Goal: Communication & Community: Share content

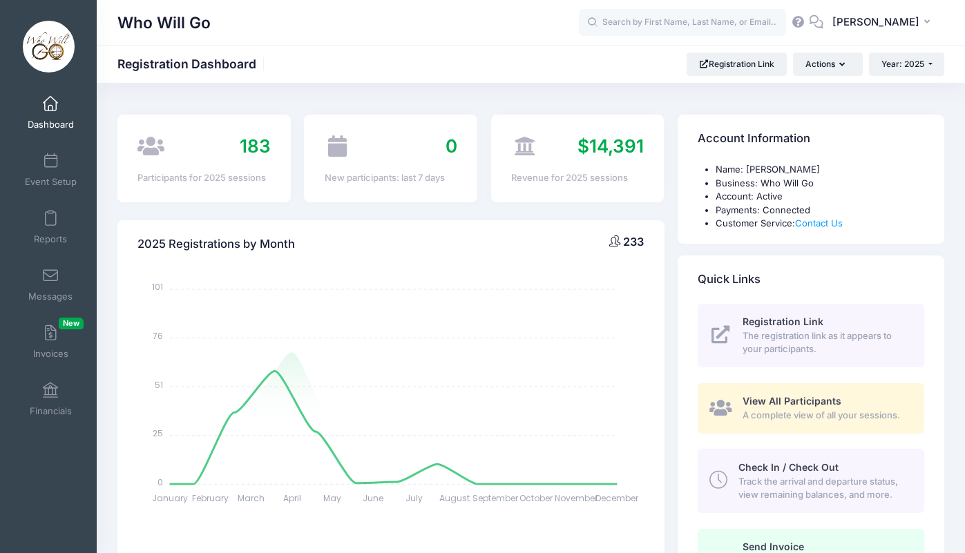
select select
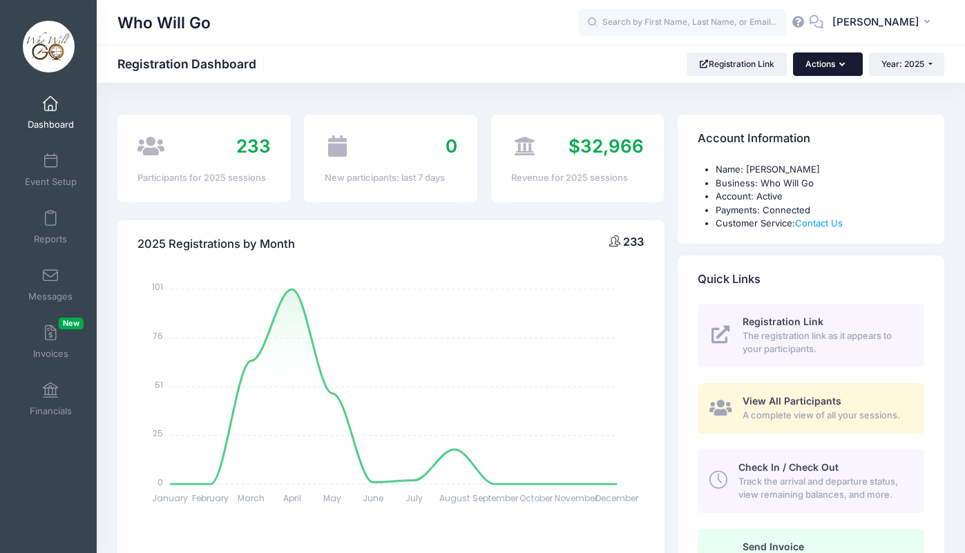
click at [834, 57] on button "Actions" at bounding box center [827, 63] width 69 height 23
click at [59, 291] on span "Messages" at bounding box center [50, 297] width 44 height 12
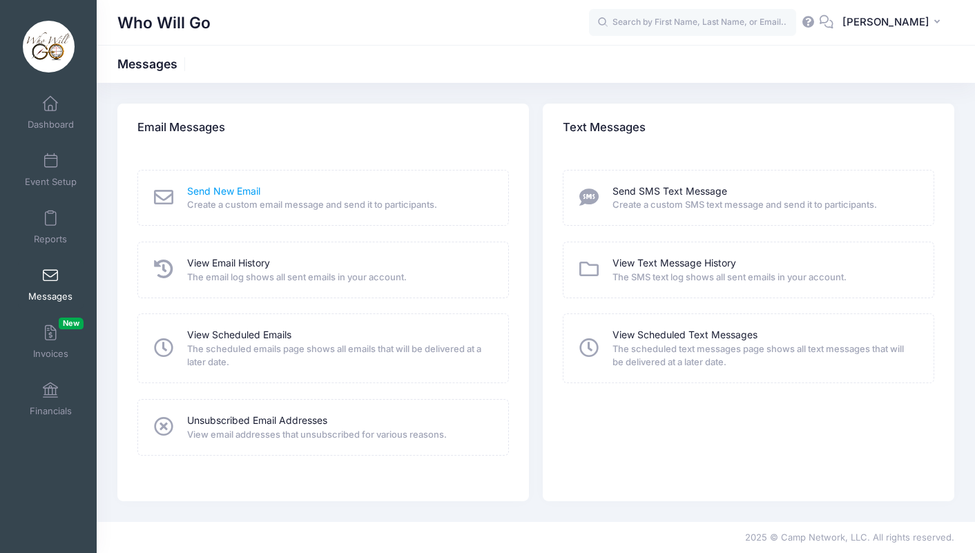
click at [233, 198] on link "Send New Email" at bounding box center [223, 191] width 73 height 15
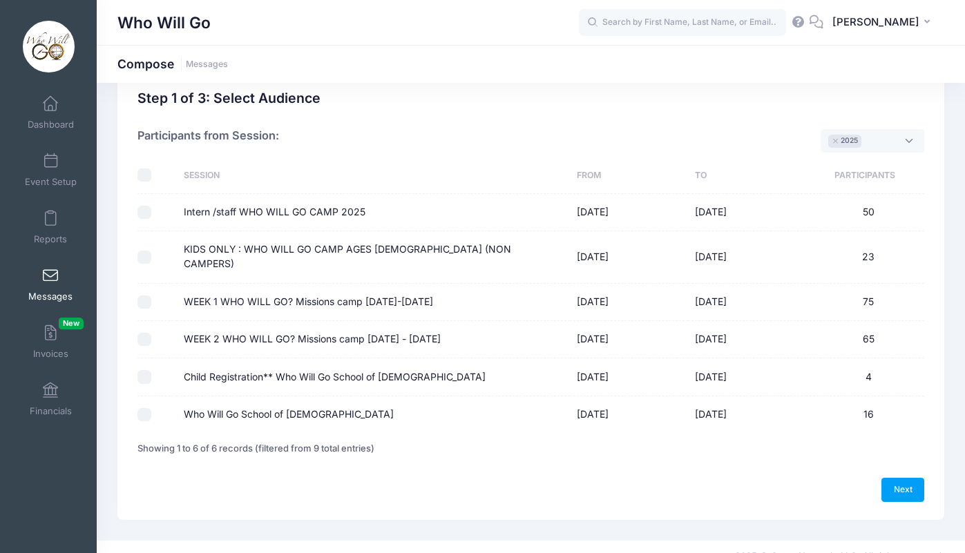
scroll to position [30, 0]
click at [146, 214] on input "Intern /staff WHO WILL GO CAMP 2025" at bounding box center [144, 214] width 14 height 14
checkbox input "true"
click at [143, 251] on input "KIDS ONLY : WHO WILL GO CAMP AGES 1-12 (NON CAMPERS)" at bounding box center [144, 258] width 14 height 14
checkbox input "true"
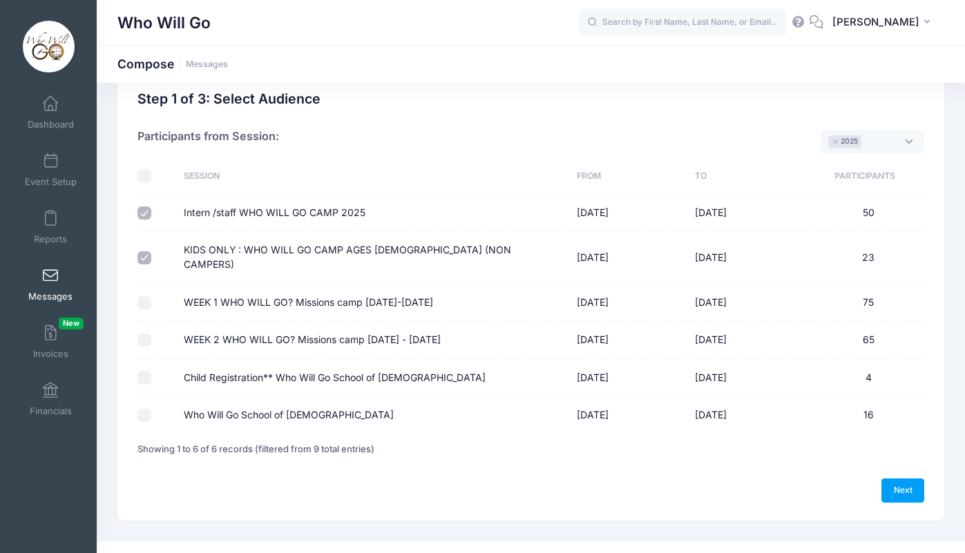
click at [144, 296] on input "WEEK 1 WHO WILL GO? Missions camp MAY 26TH-31ST 2025" at bounding box center [144, 303] width 14 height 14
checkbox input "true"
click at [146, 334] on input "WEEK 2 WHO WILL GO? Missions camp JUNE 2ND - 7TH 2025" at bounding box center [144, 341] width 14 height 14
checkbox input "true"
click at [901, 479] on link "Next" at bounding box center [902, 490] width 43 height 23
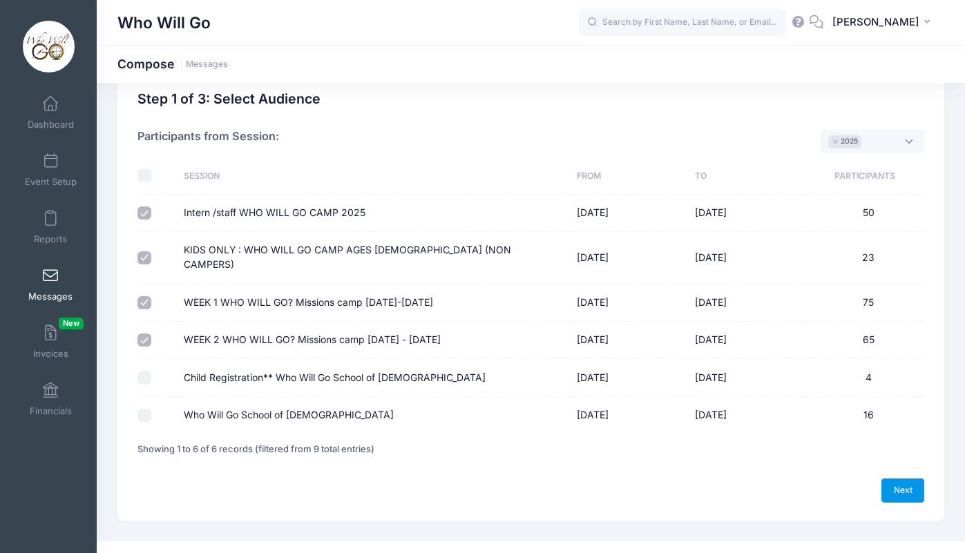
select select "50"
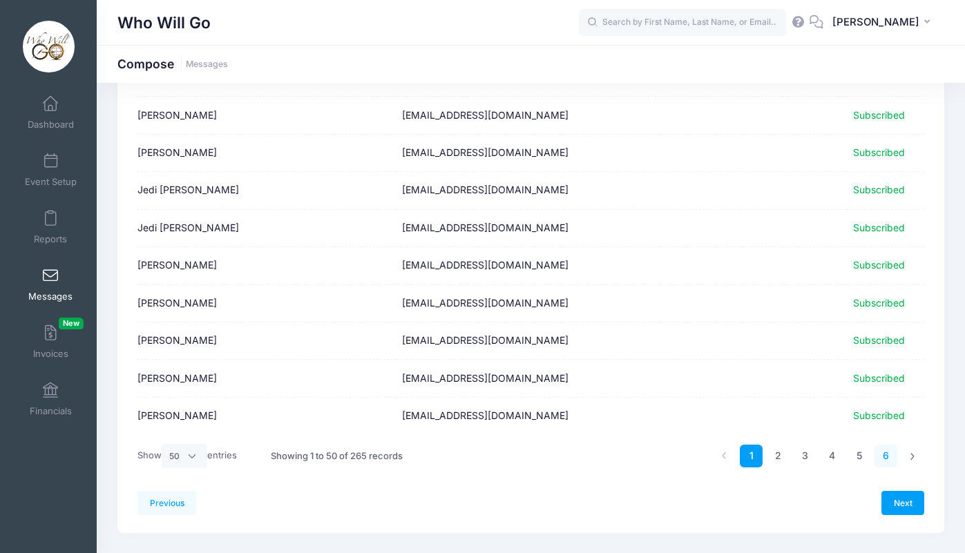
scroll to position [1650, 0]
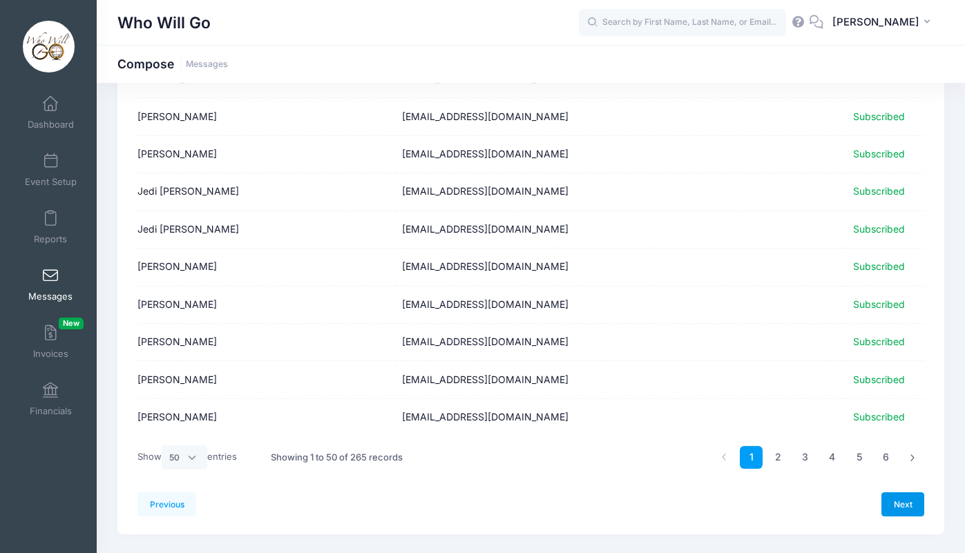
click at [899, 492] on link "Next" at bounding box center [902, 503] width 43 height 23
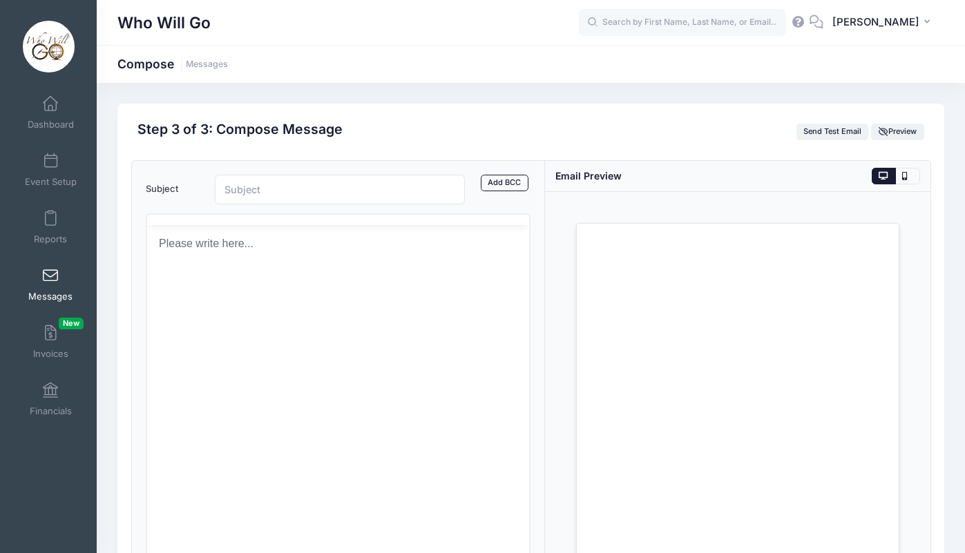
scroll to position [0, 0]
click at [255, 312] on html at bounding box center [337, 293] width 383 height 37
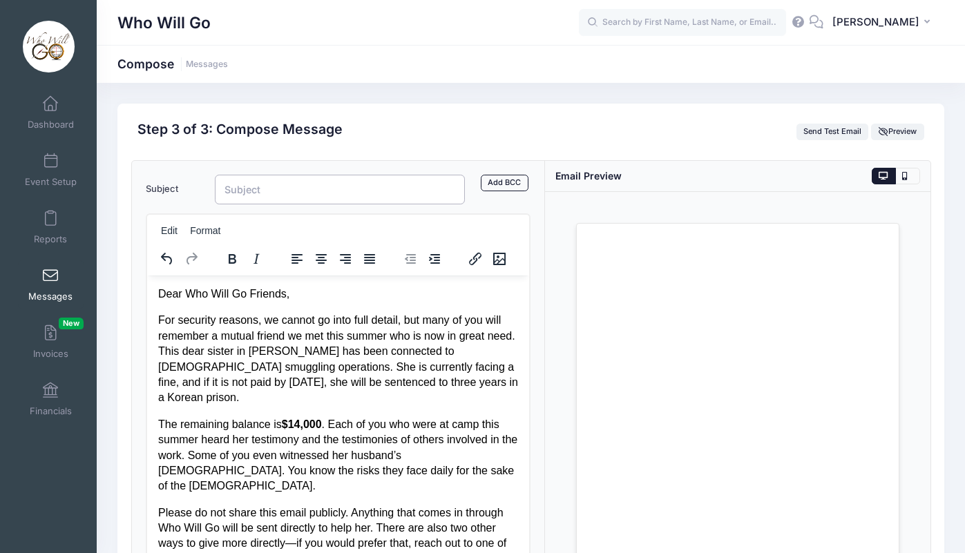
click at [258, 185] on input "Subject" at bounding box center [340, 190] width 251 height 30
drag, startPoint x: 397, startPoint y: 188, endPoint x: 303, endPoint y: 184, distance: 94.0
click at [303, 184] on input "Urgent Need for a Mutual Friend" at bounding box center [340, 190] width 251 height 30
type input "Urgent Need for Gospel Smuggler."
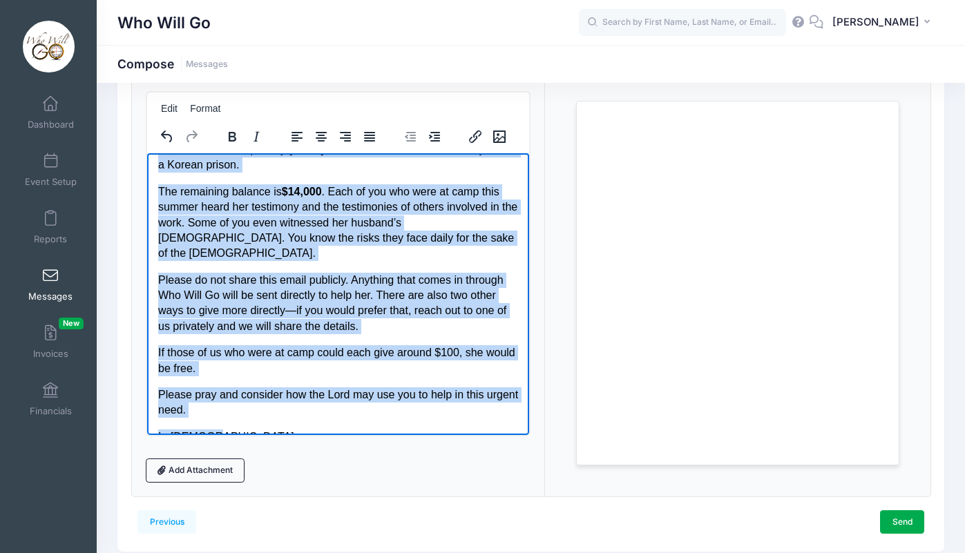
scroll to position [173, 0]
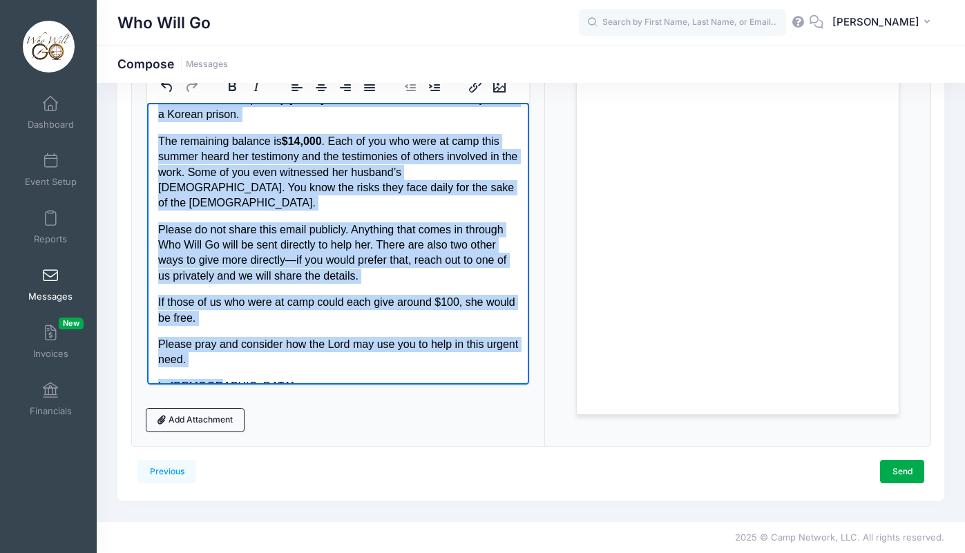
drag, startPoint x: 158, startPoint y: 121, endPoint x: 437, endPoint y: 571, distance: 529.4
click at [437, 405] on html "Dear Who Will Go Friends, For security reasons, we cannot go into full detail, …" at bounding box center [337, 198] width 383 height 413
paste body "Rich Text Area. Press ALT-0 for help."
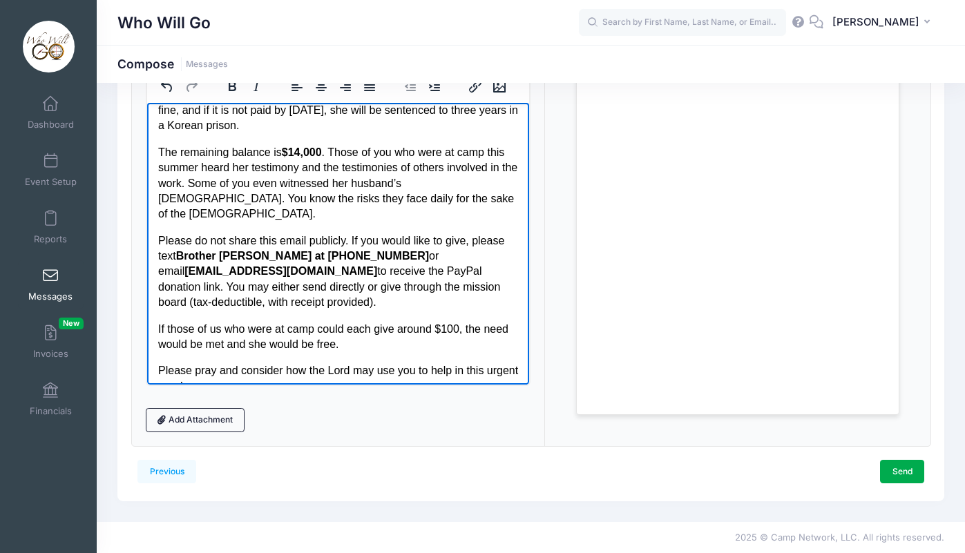
click at [212, 236] on p "Please do not share this email publicly. If you would like to give, please text…" at bounding box center [337, 271] width 361 height 77
click at [364, 285] on p "Please do not share this email publicly. If you would like to give, please text…" at bounding box center [337, 271] width 361 height 77
click at [356, 363] on p "Please pray and consider how the Lord may use you to help in this urgent need." at bounding box center [337, 378] width 361 height 31
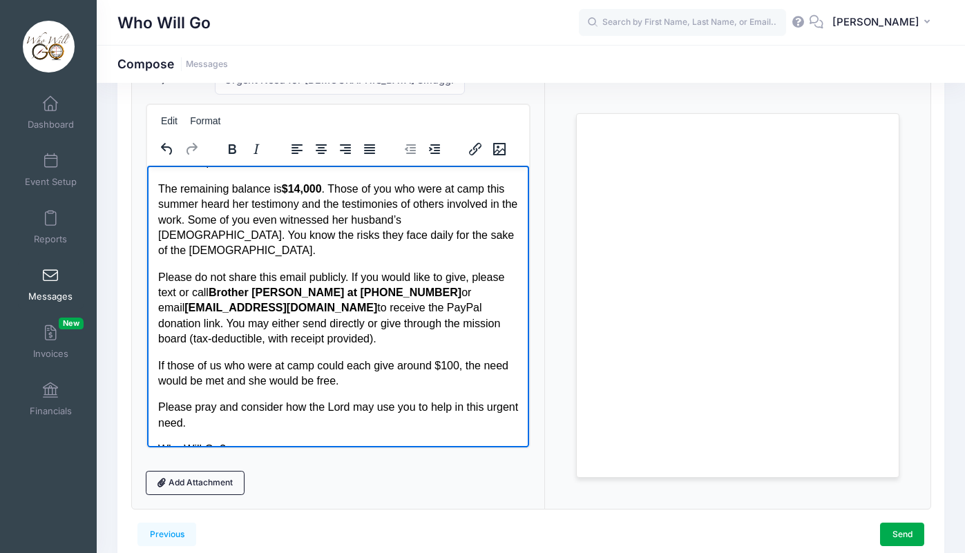
scroll to position [110, 0]
click at [324, 286] on strong "Brother David at 704-418-6622" at bounding box center [334, 292] width 253 height 12
click at [374, 288] on p "Please do not share this email publicly. If you would like to give, please text…" at bounding box center [337, 307] width 361 height 77
click at [905, 528] on link "Send" at bounding box center [902, 534] width 44 height 23
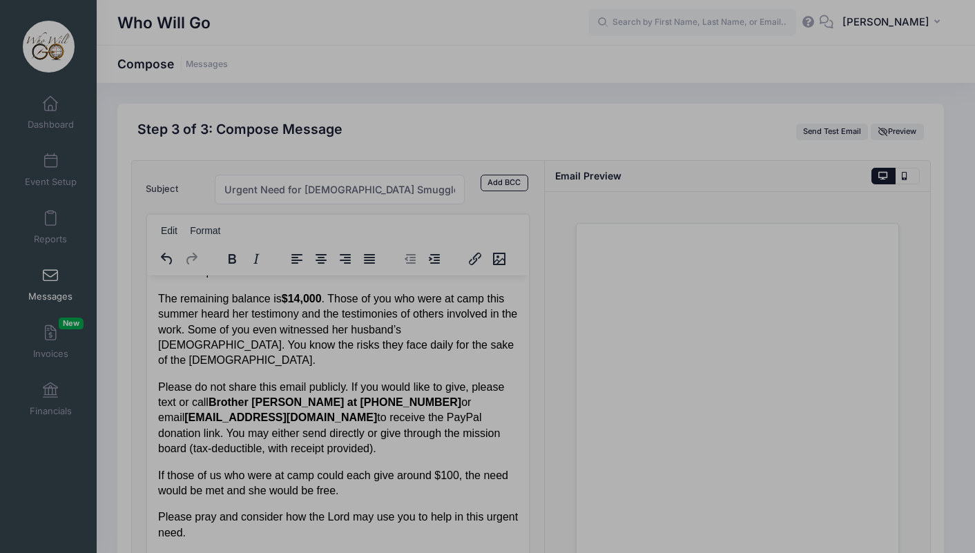
scroll to position [111, 0]
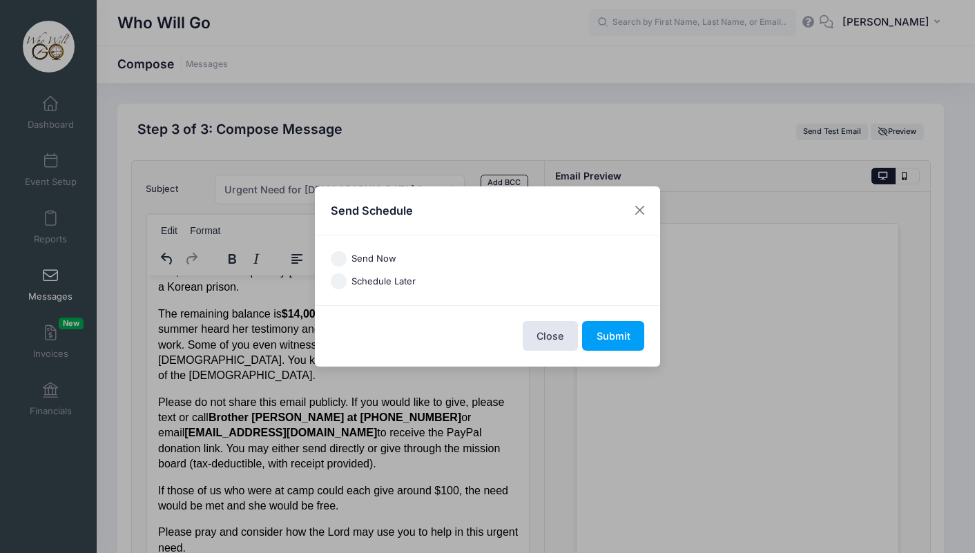
click at [345, 258] on input "Send Now" at bounding box center [339, 259] width 16 height 16
radio input "true"
click at [612, 338] on button "Submit" at bounding box center [613, 336] width 62 height 30
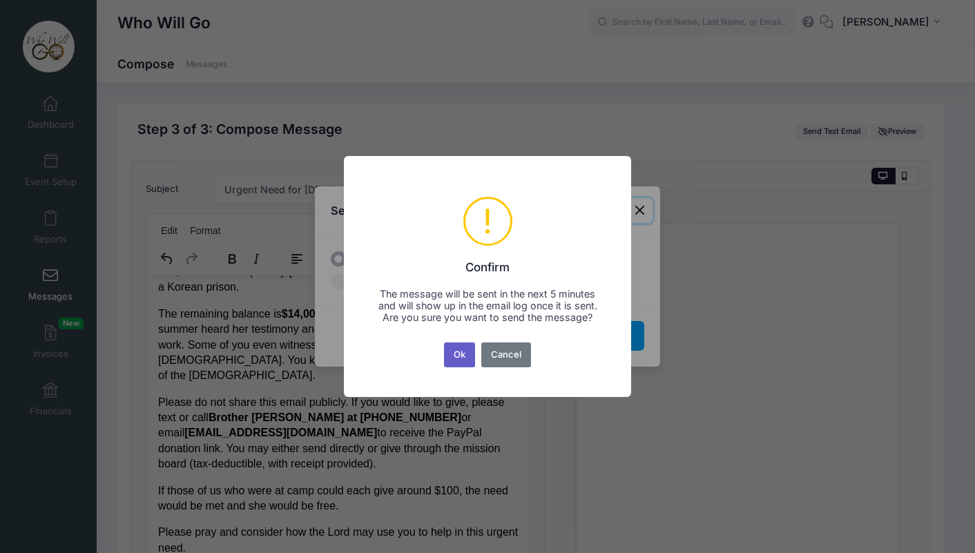
click at [464, 362] on button "Ok" at bounding box center [460, 355] width 32 height 25
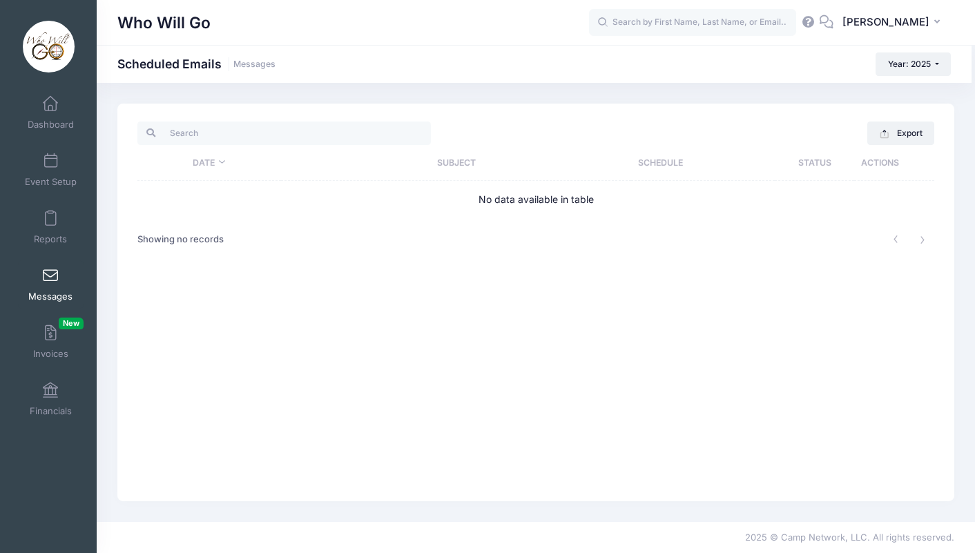
click at [50, 280] on span at bounding box center [50, 276] width 0 height 15
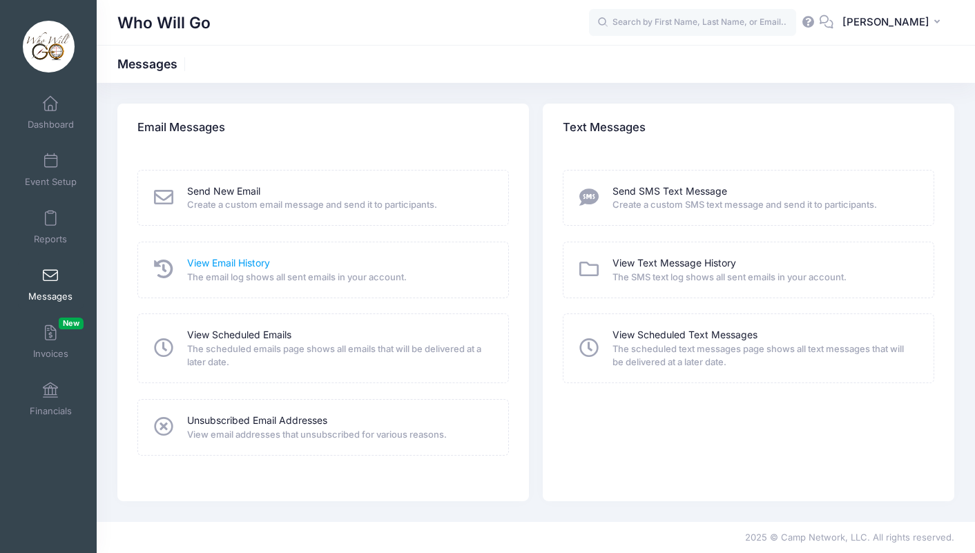
click at [242, 265] on link "View Email History" at bounding box center [228, 263] width 83 height 15
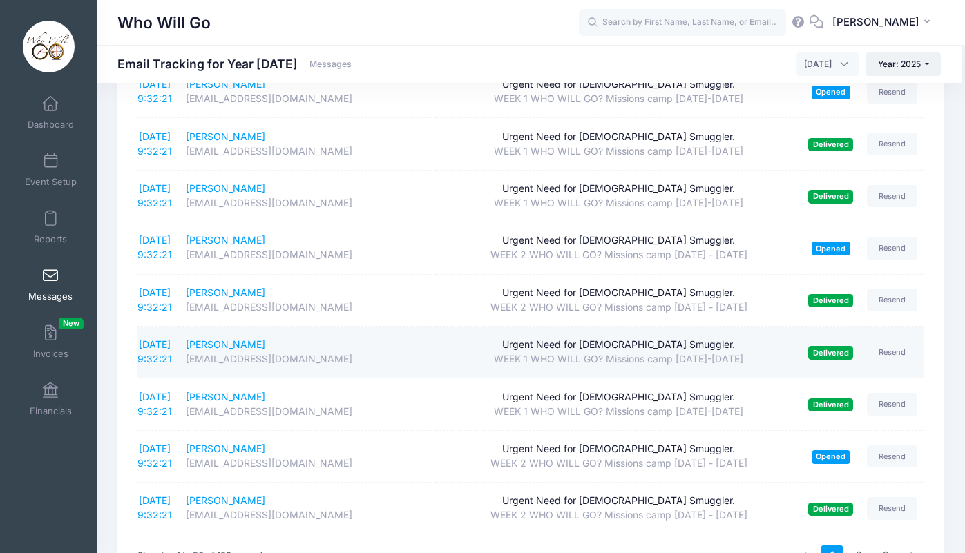
scroll to position [2279, 0]
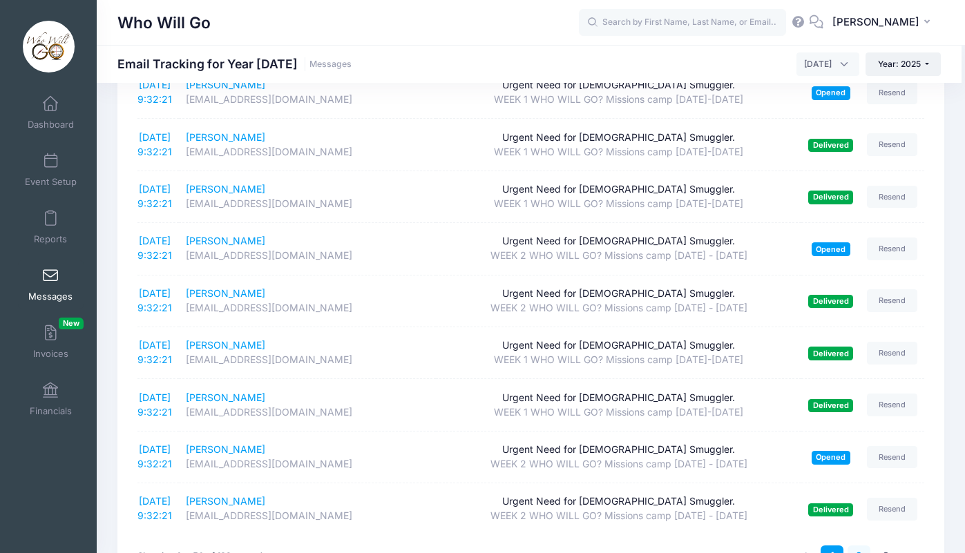
click at [862, 546] on link "2" at bounding box center [859, 557] width 23 height 23
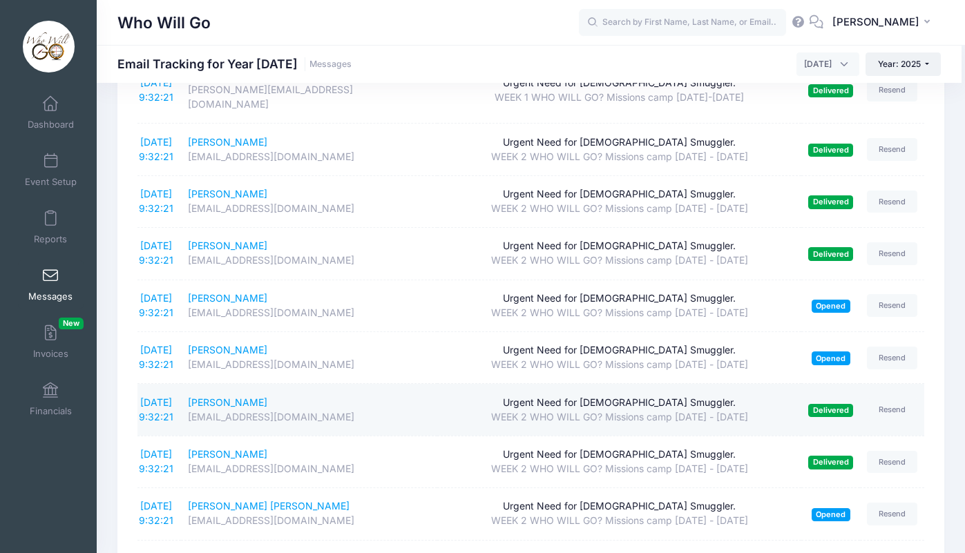
scroll to position [0, 0]
